Goal: Information Seeking & Learning: Learn about a topic

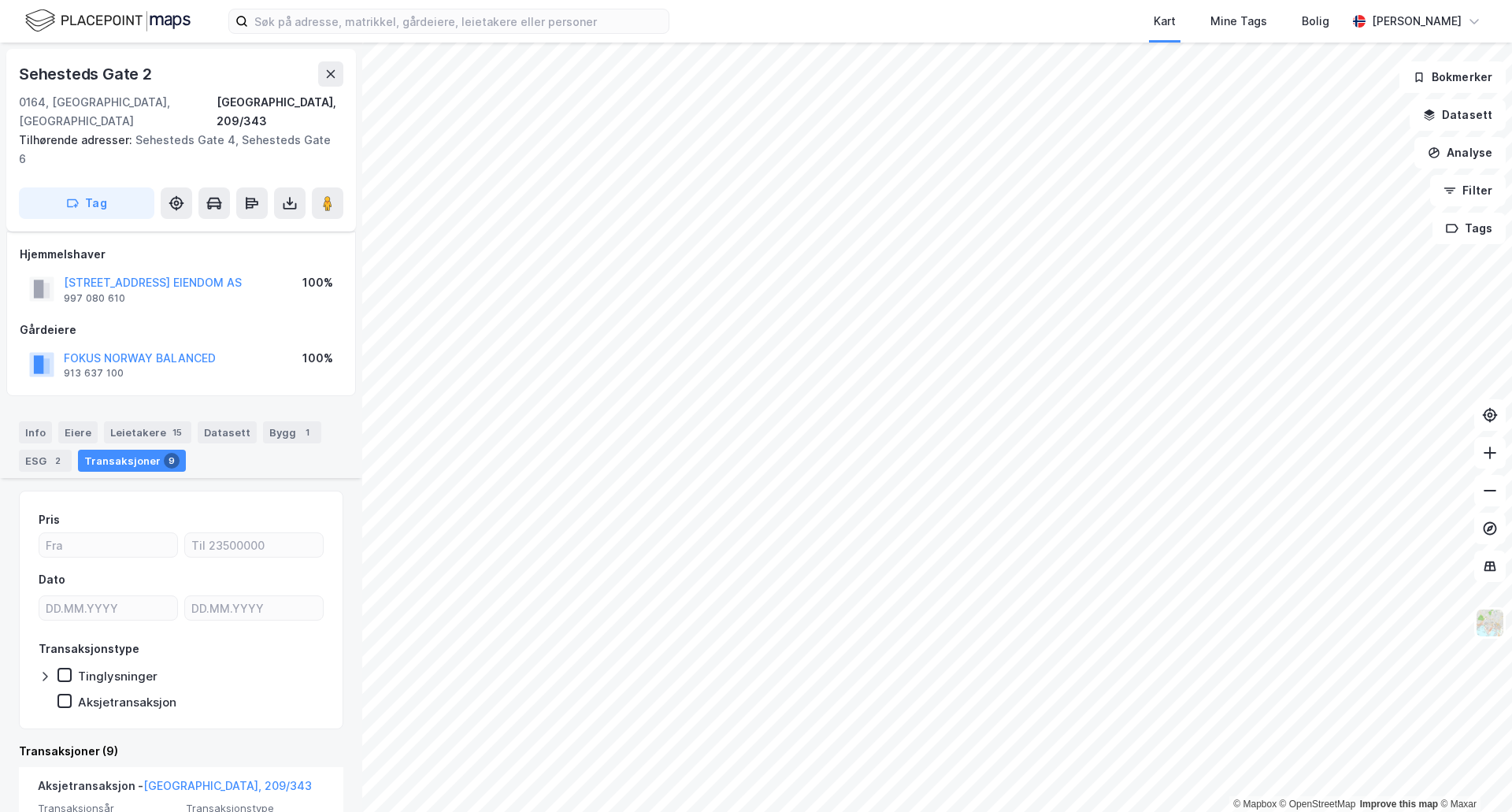
scroll to position [393, 0]
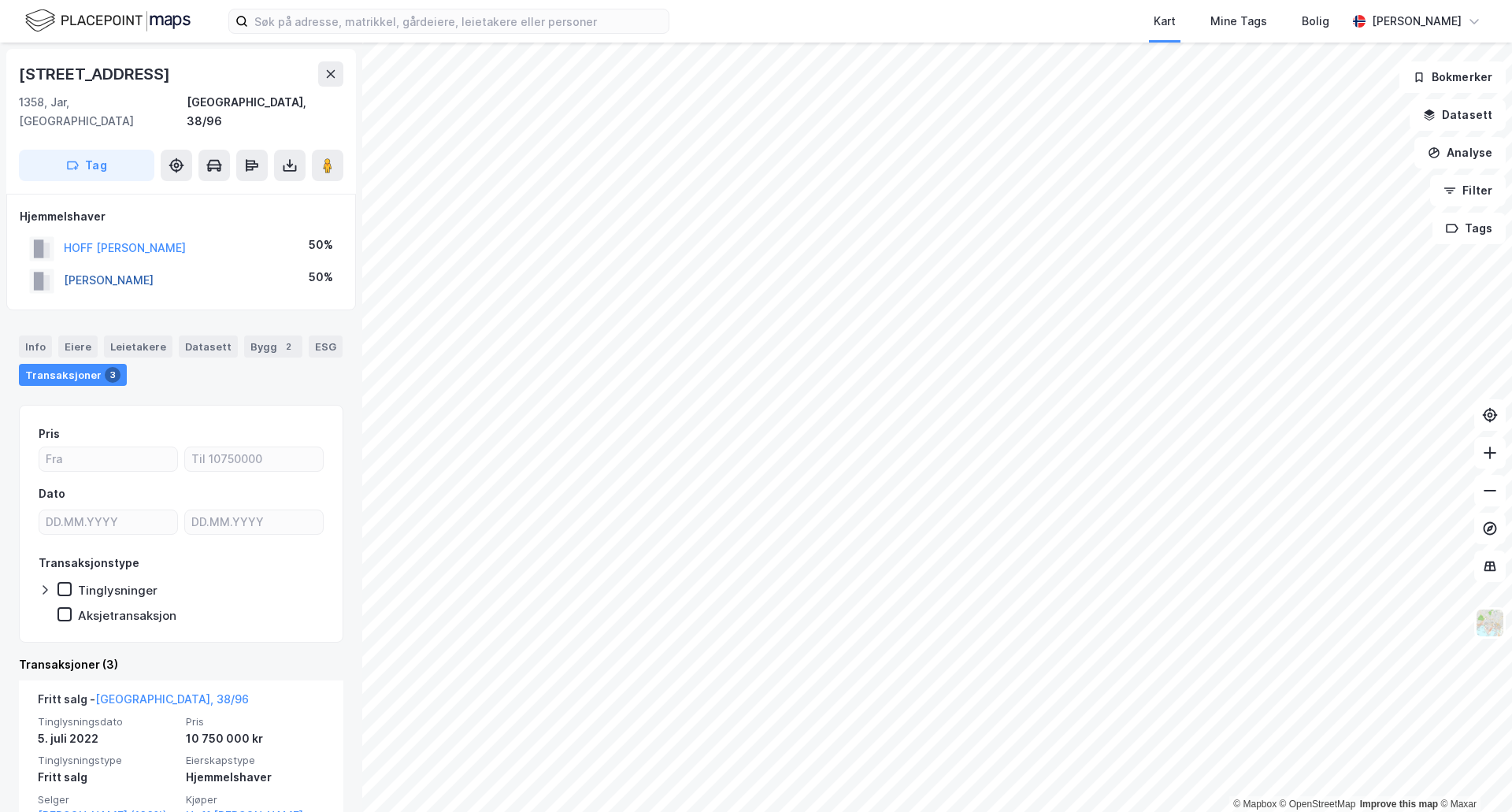
click at [0, 0] on button "[PERSON_NAME]" at bounding box center [0, 0] width 0 height 0
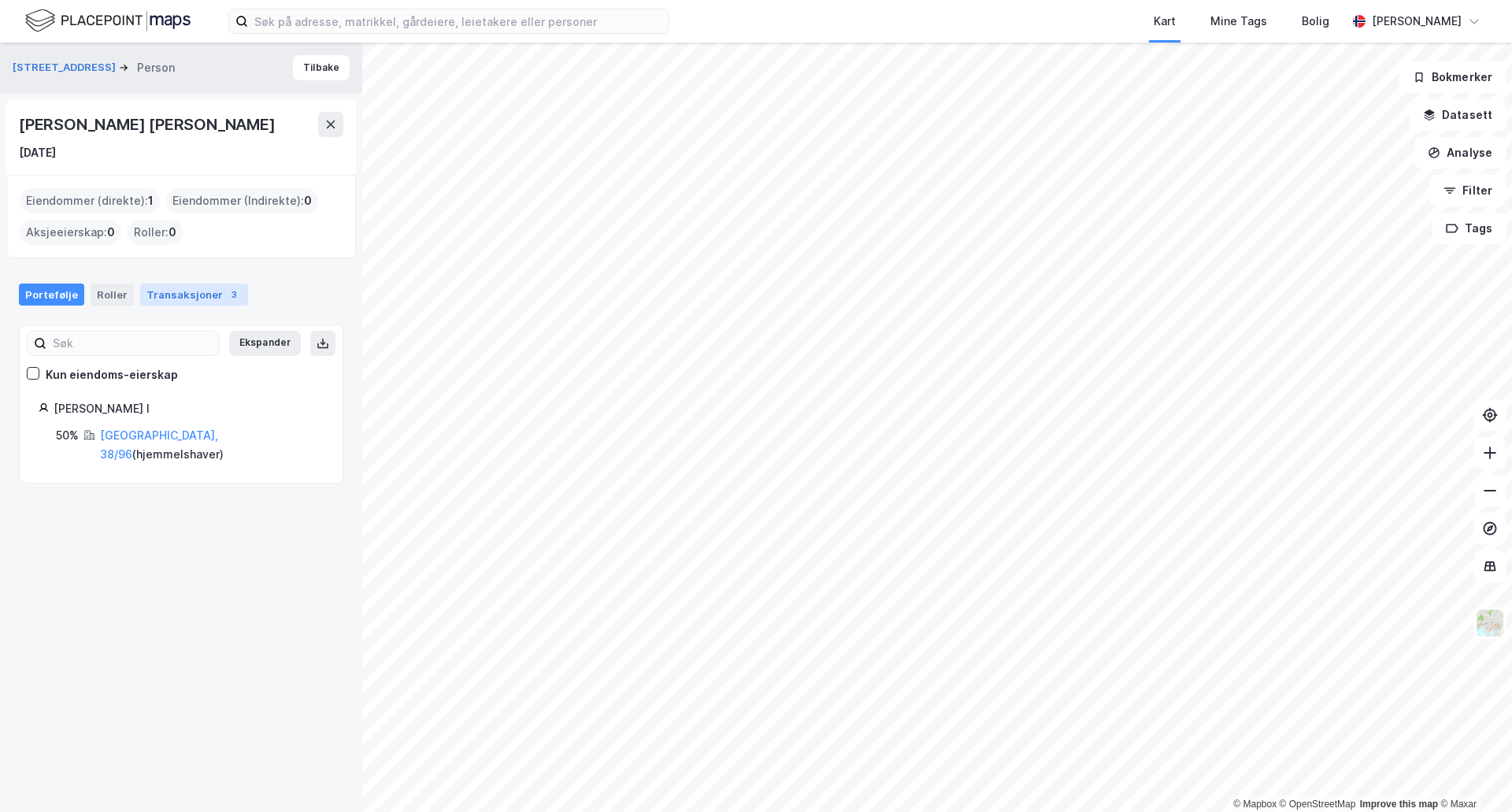
click at [158, 284] on div "Transaksjoner 3" at bounding box center [195, 294] width 108 height 22
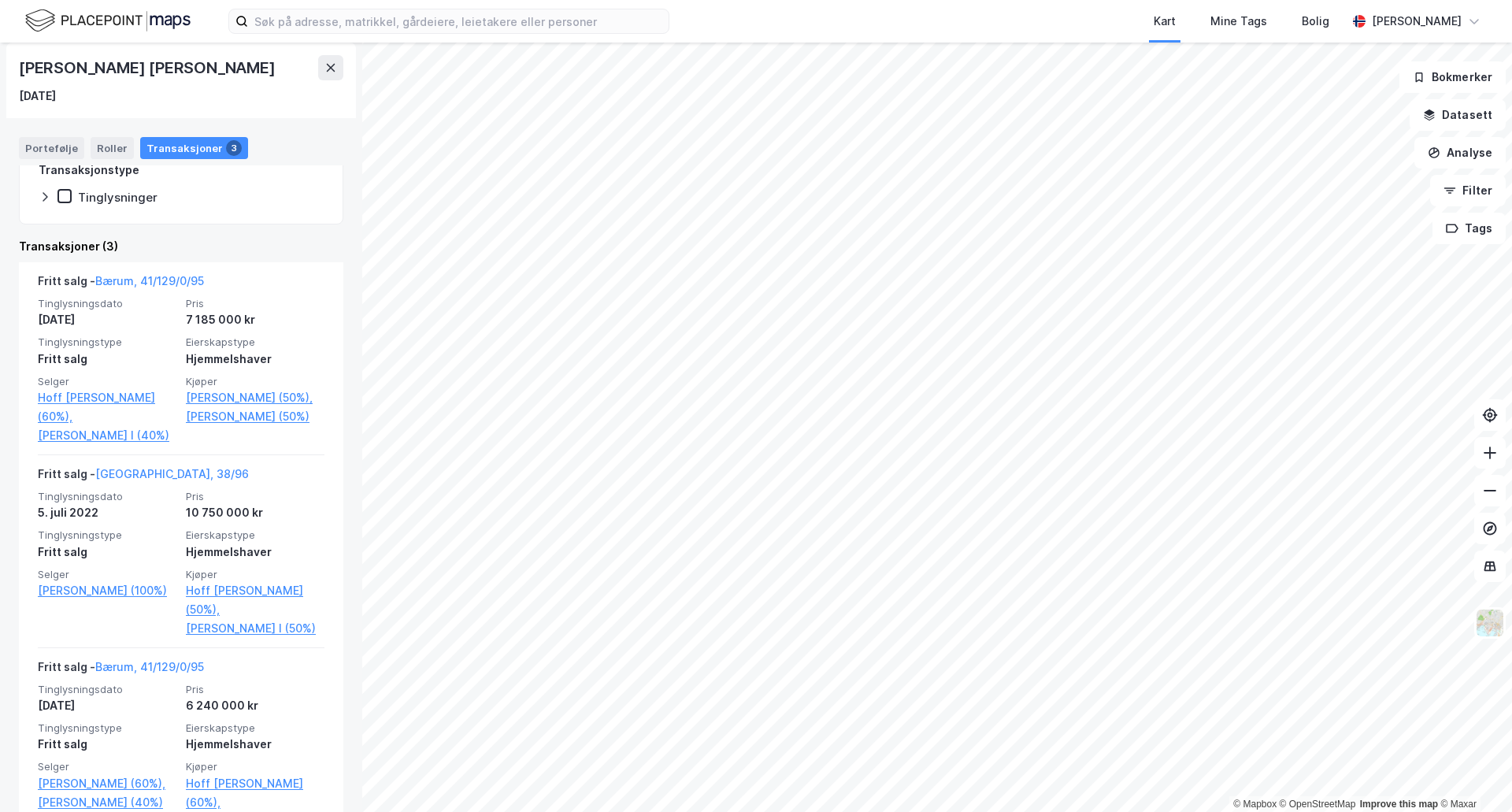
scroll to position [379, 0]
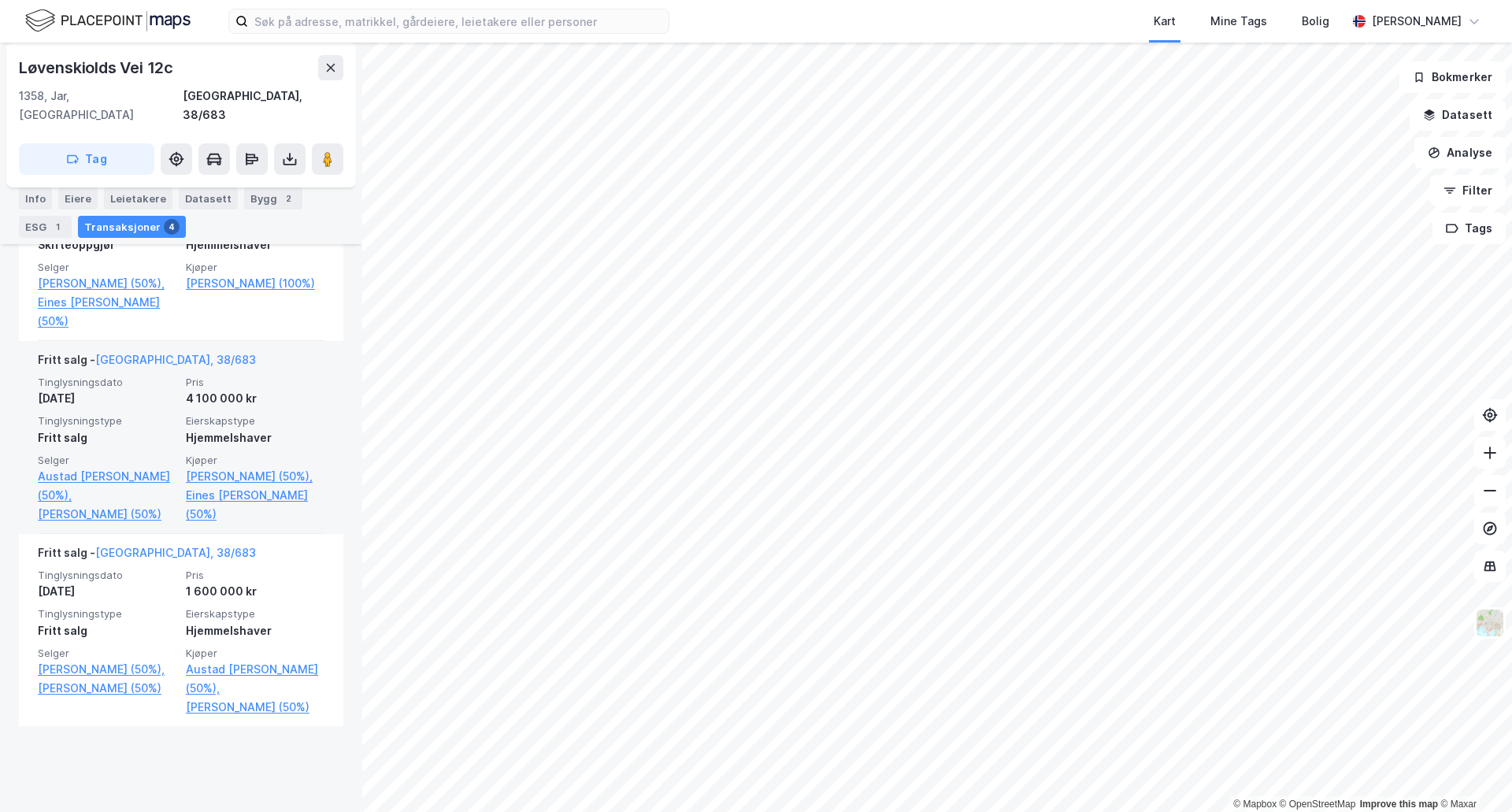
scroll to position [708, 0]
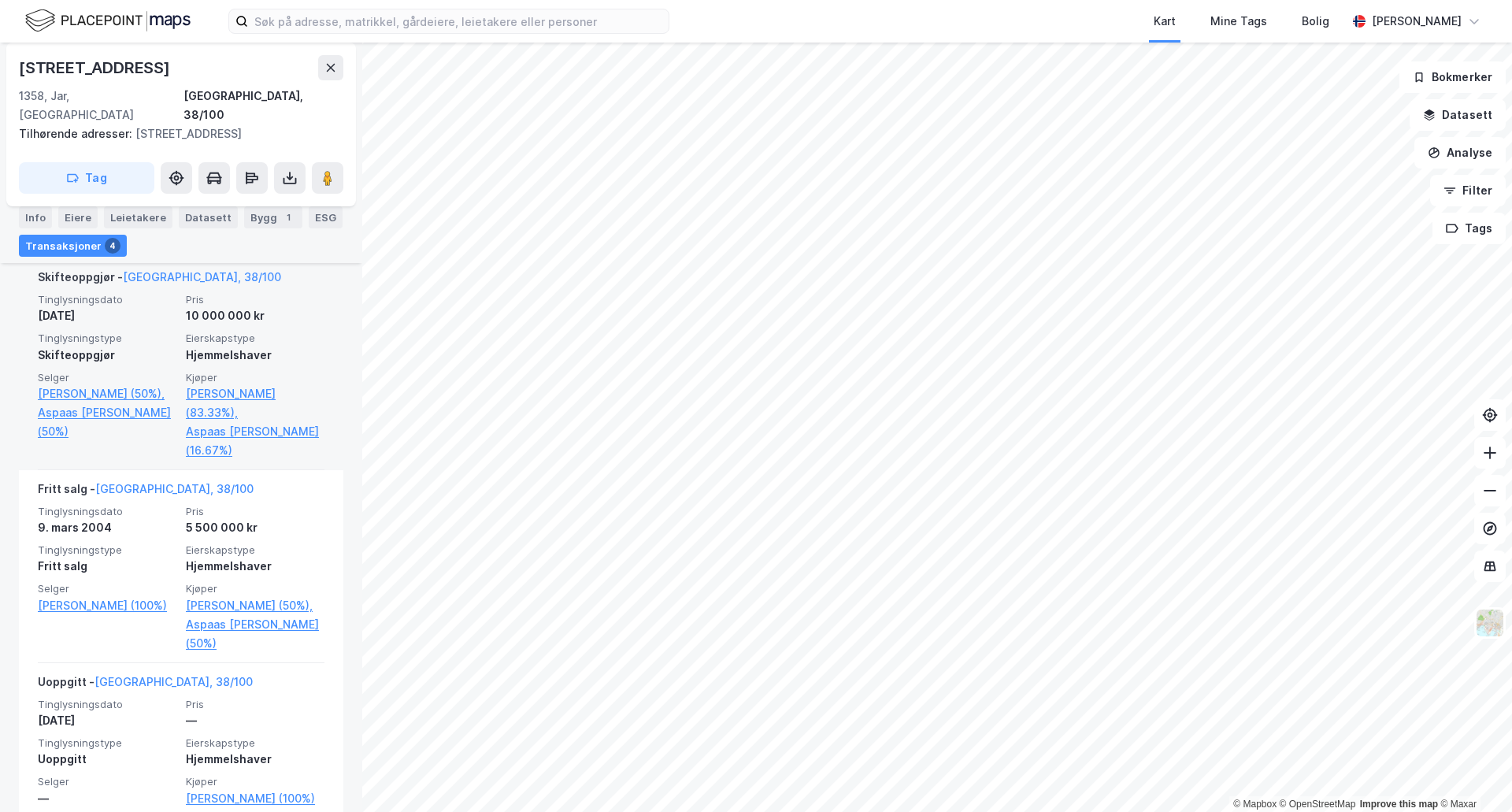
scroll to position [626, 0]
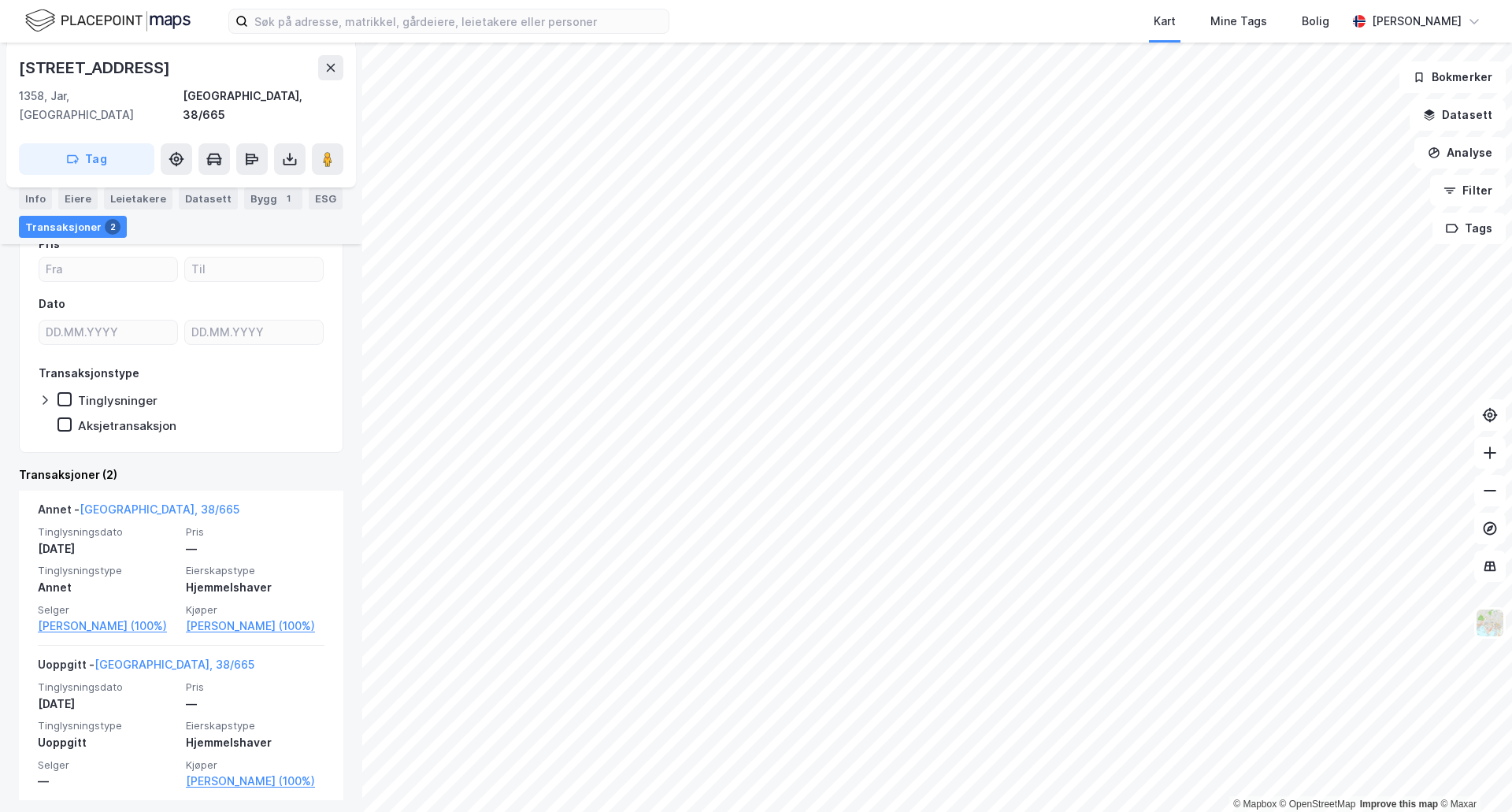
scroll to position [165, 0]
